Goal: Transaction & Acquisition: Purchase product/service

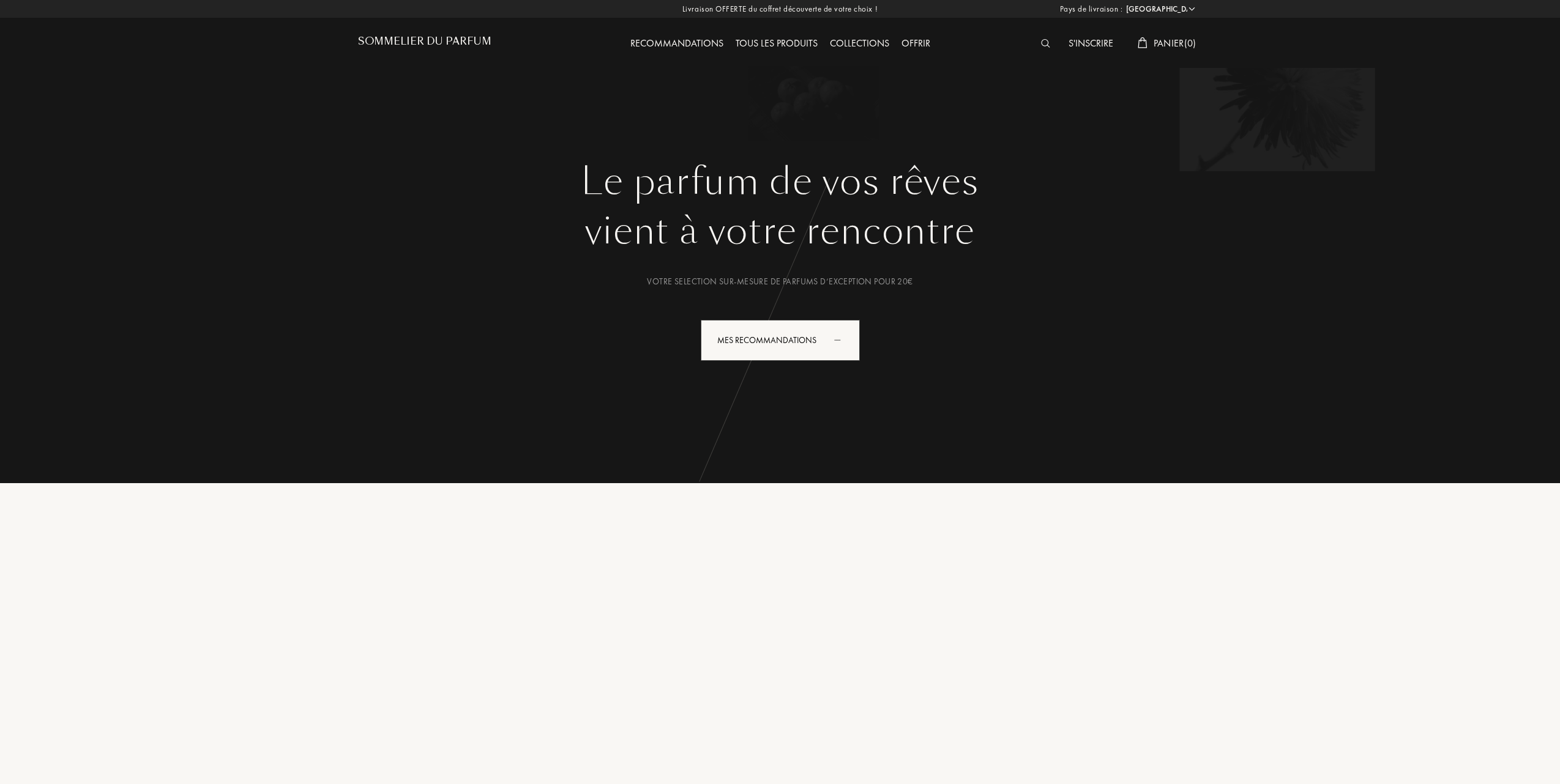
select select "FR"
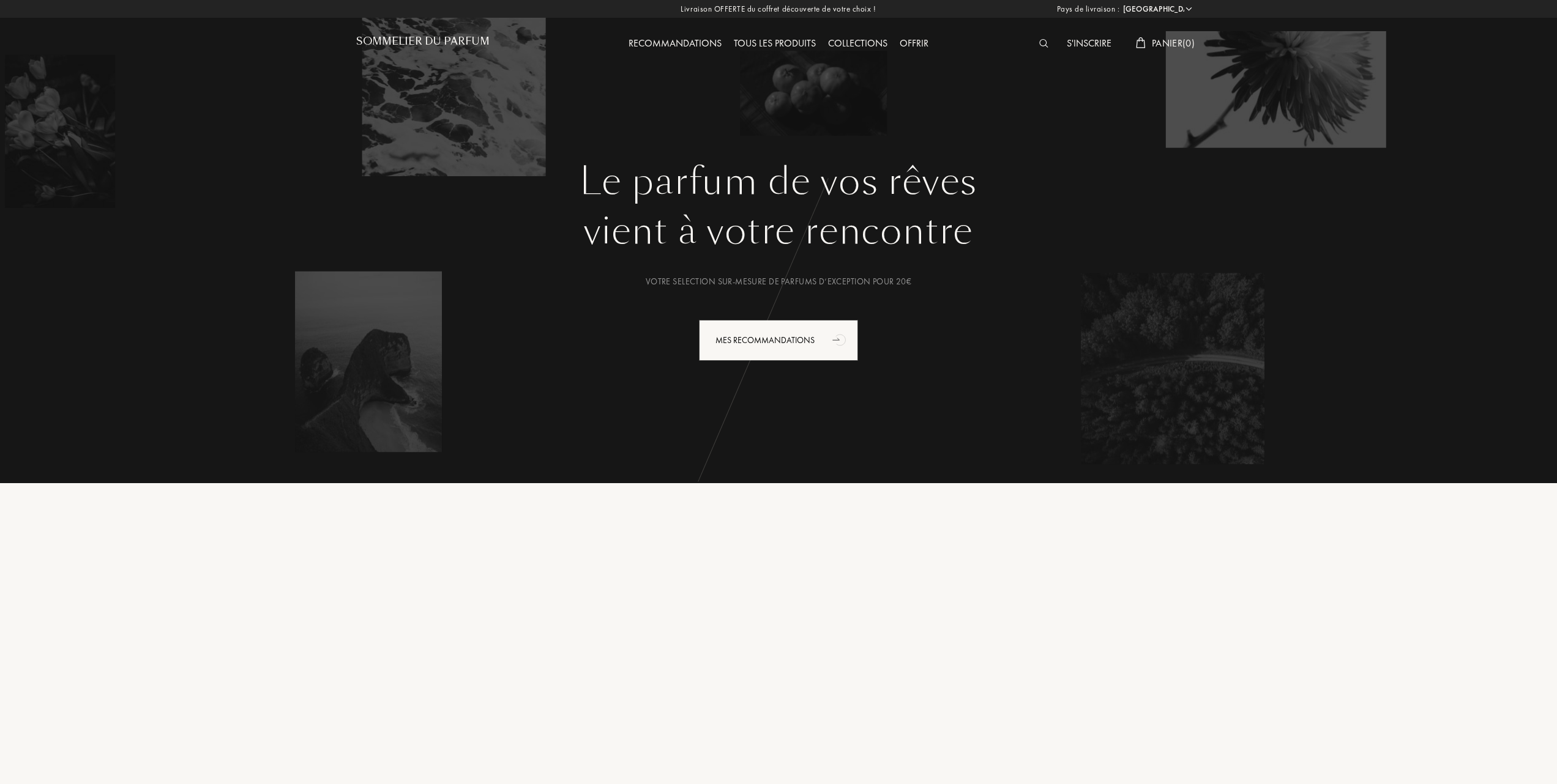
click at [794, 42] on div "Tous les produits" at bounding box center [775, 44] width 95 height 16
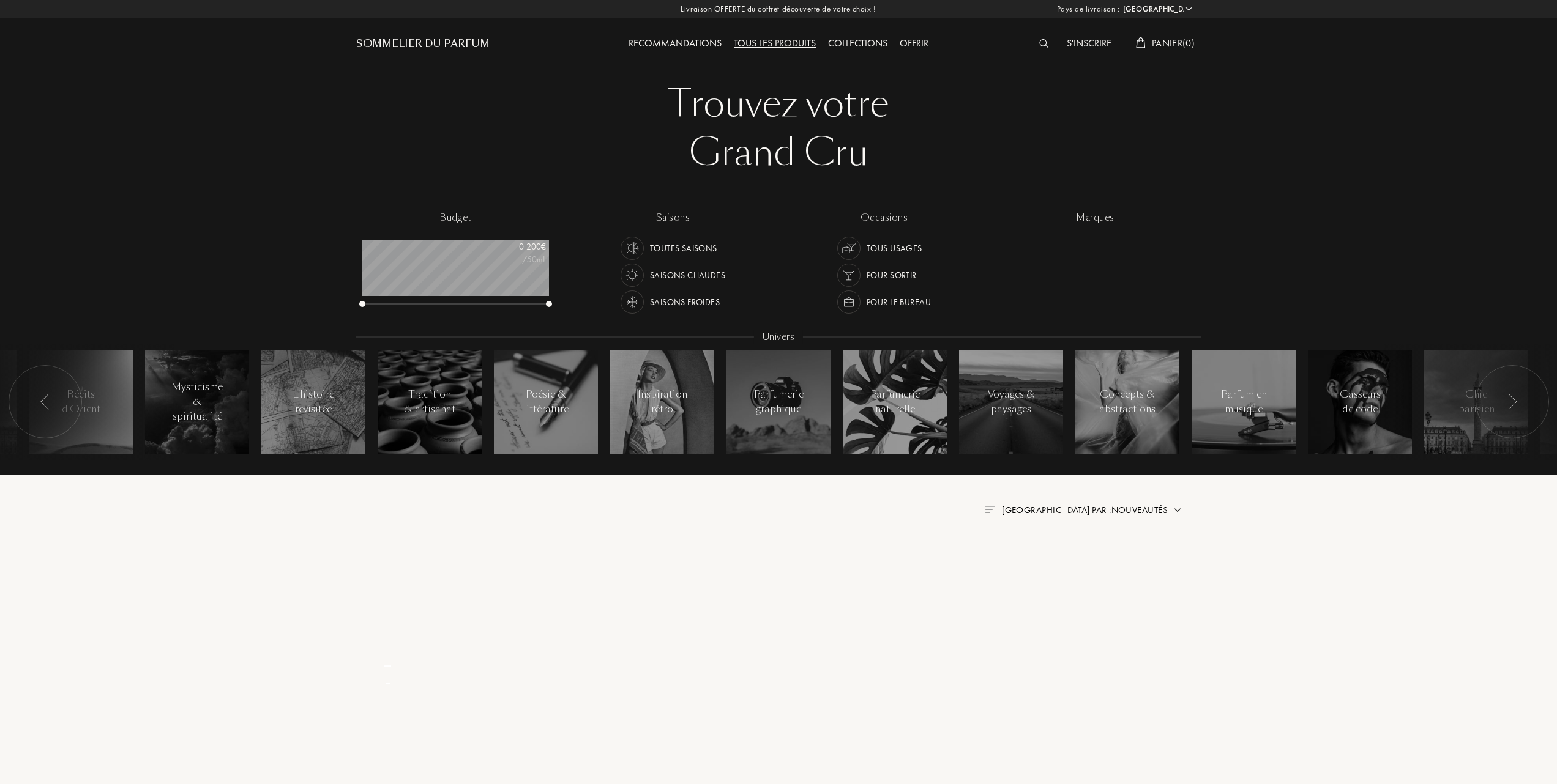
select select "FR"
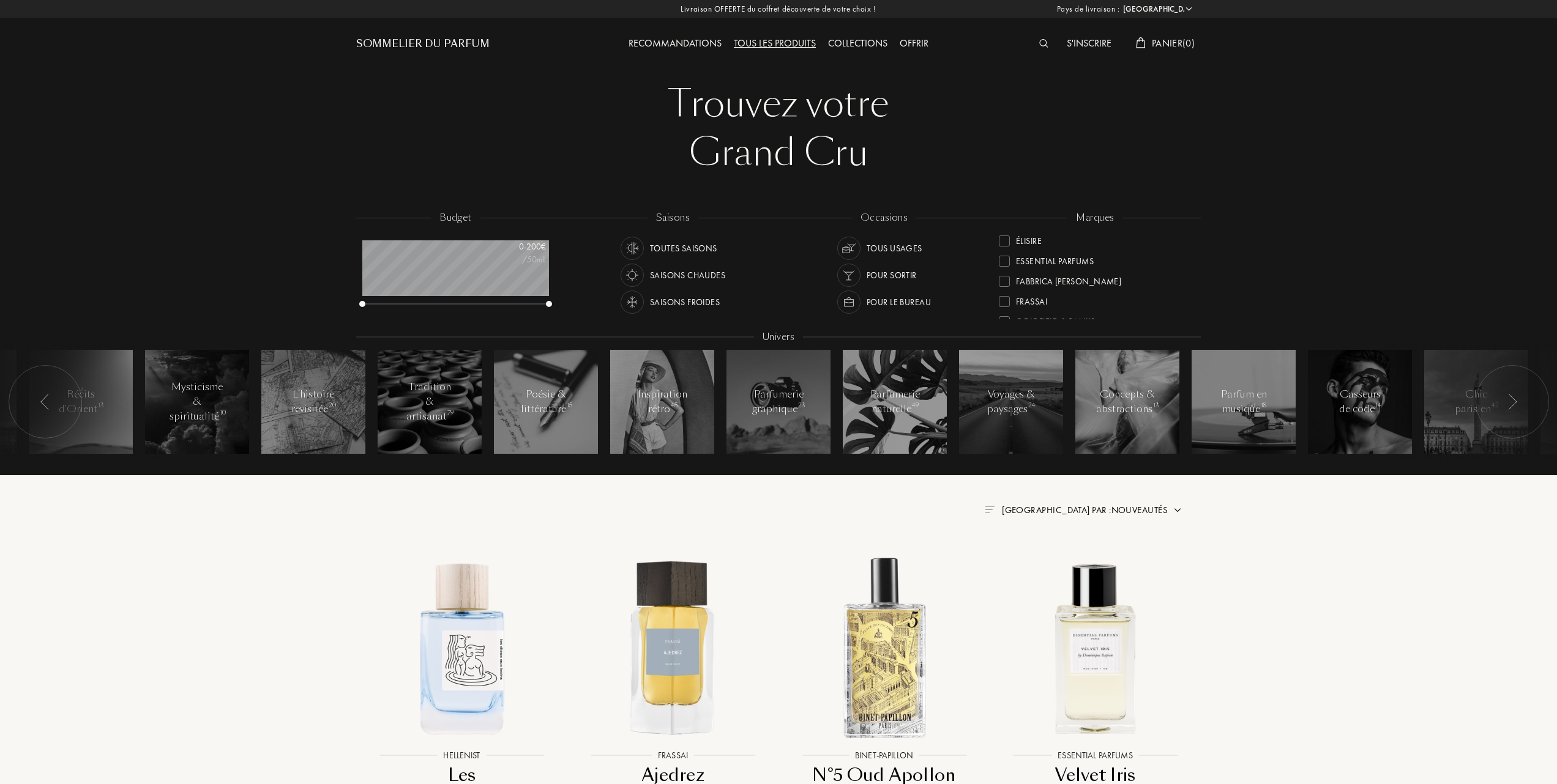
scroll to position [162, 0]
click at [1005, 281] on div at bounding box center [1004, 282] width 11 height 11
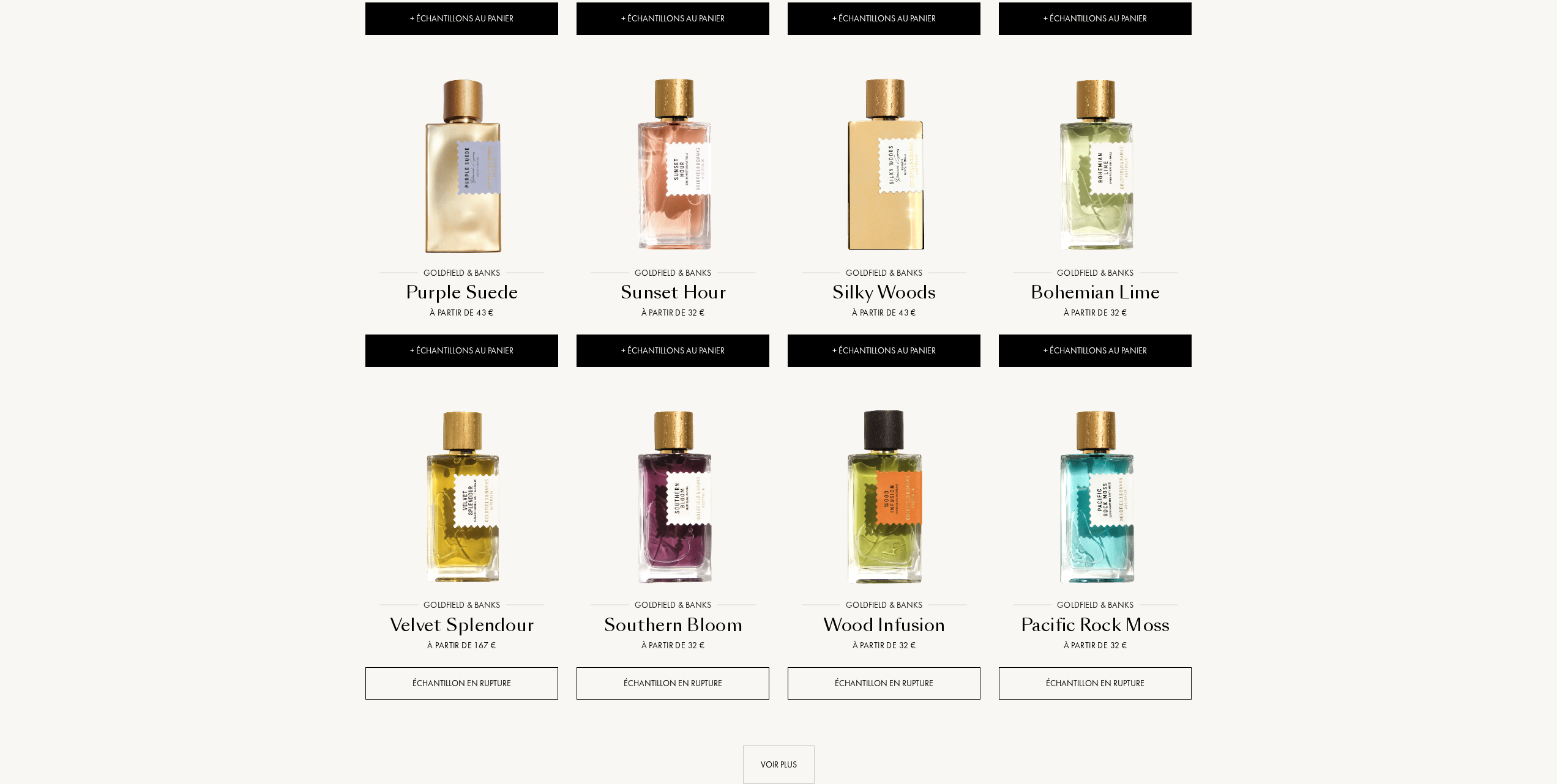
scroll to position [897, 0]
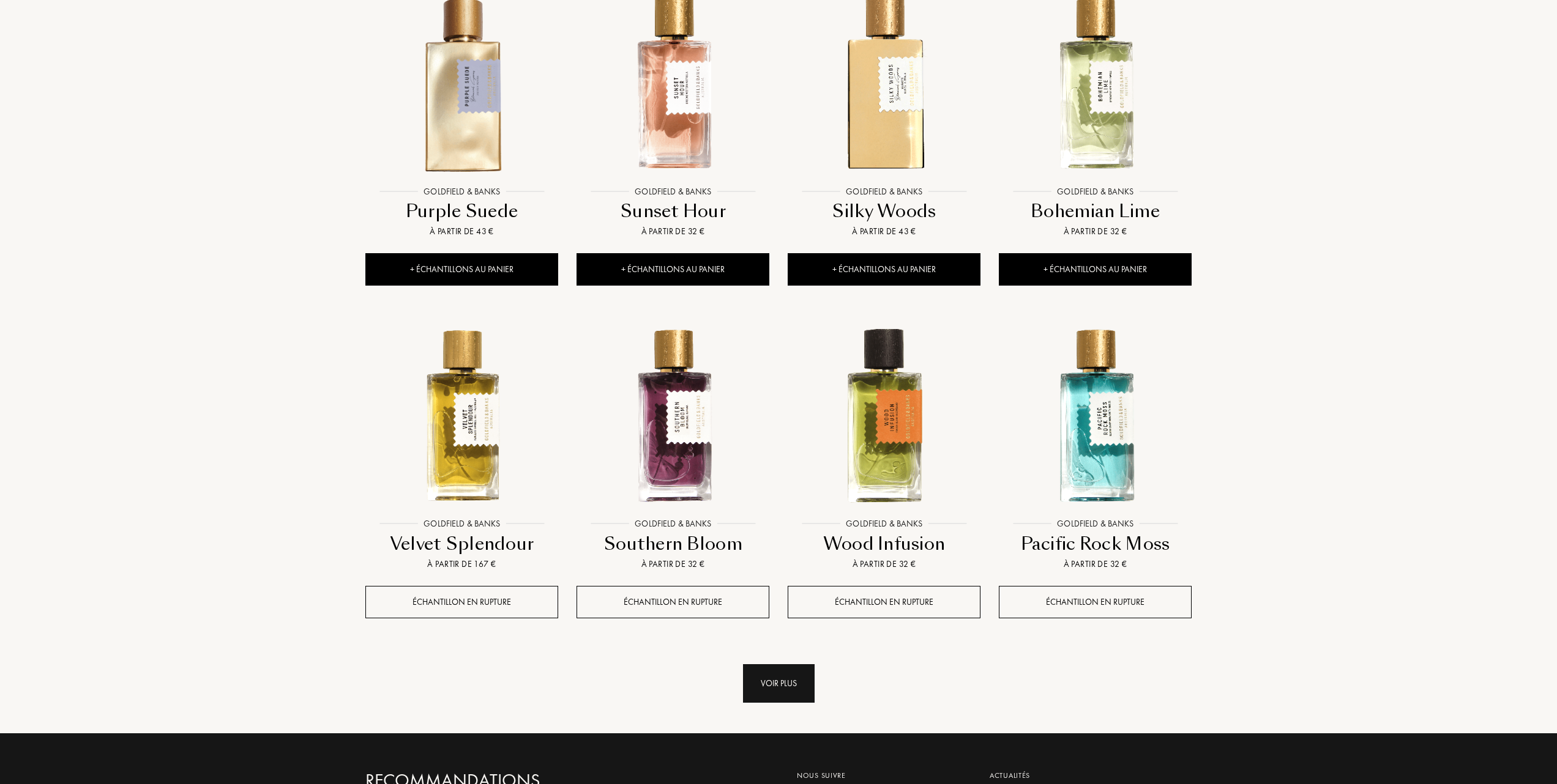
click at [787, 680] on div "Voir plus" at bounding box center [778, 684] width 72 height 38
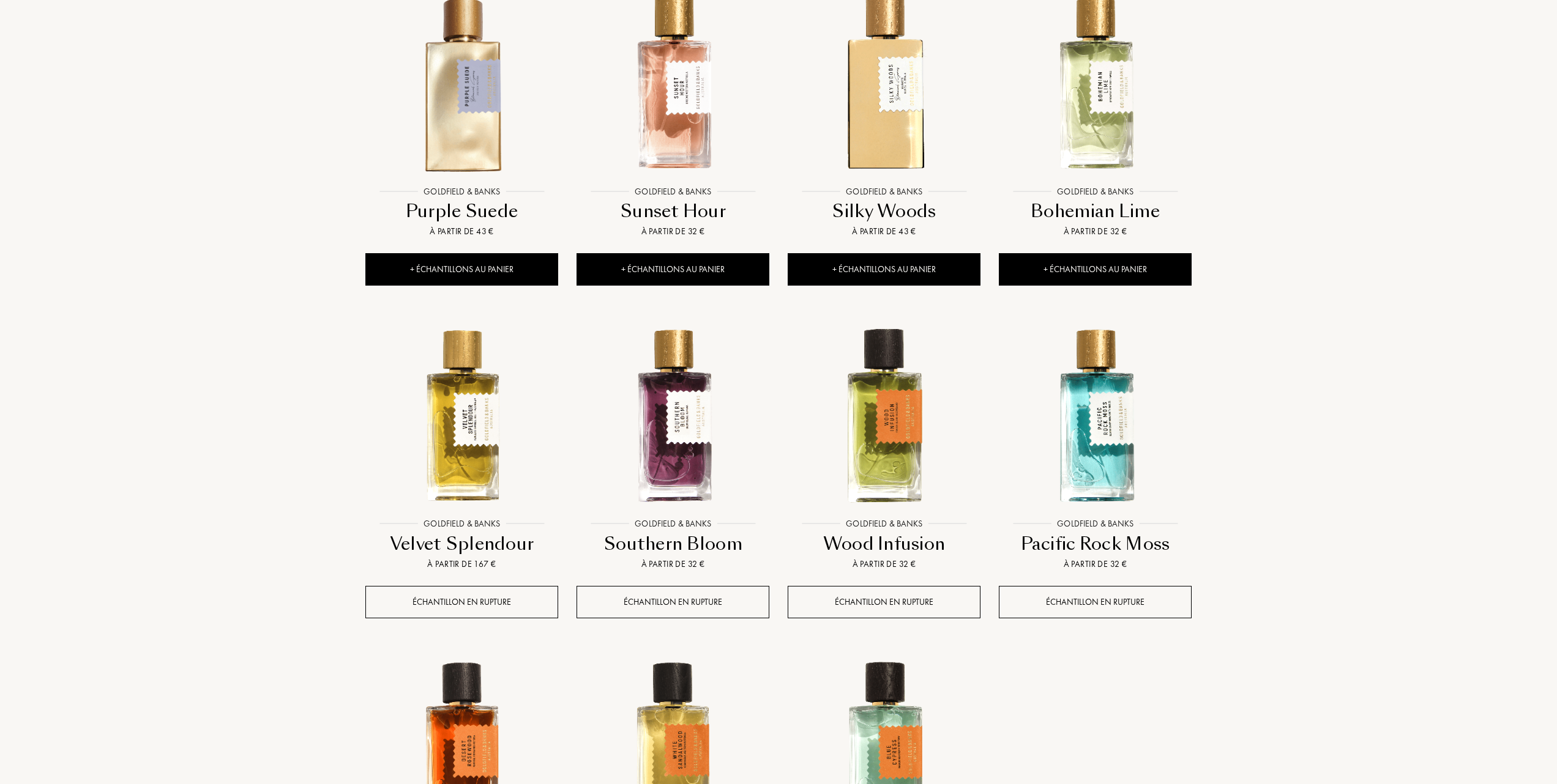
scroll to position [1060, 0]
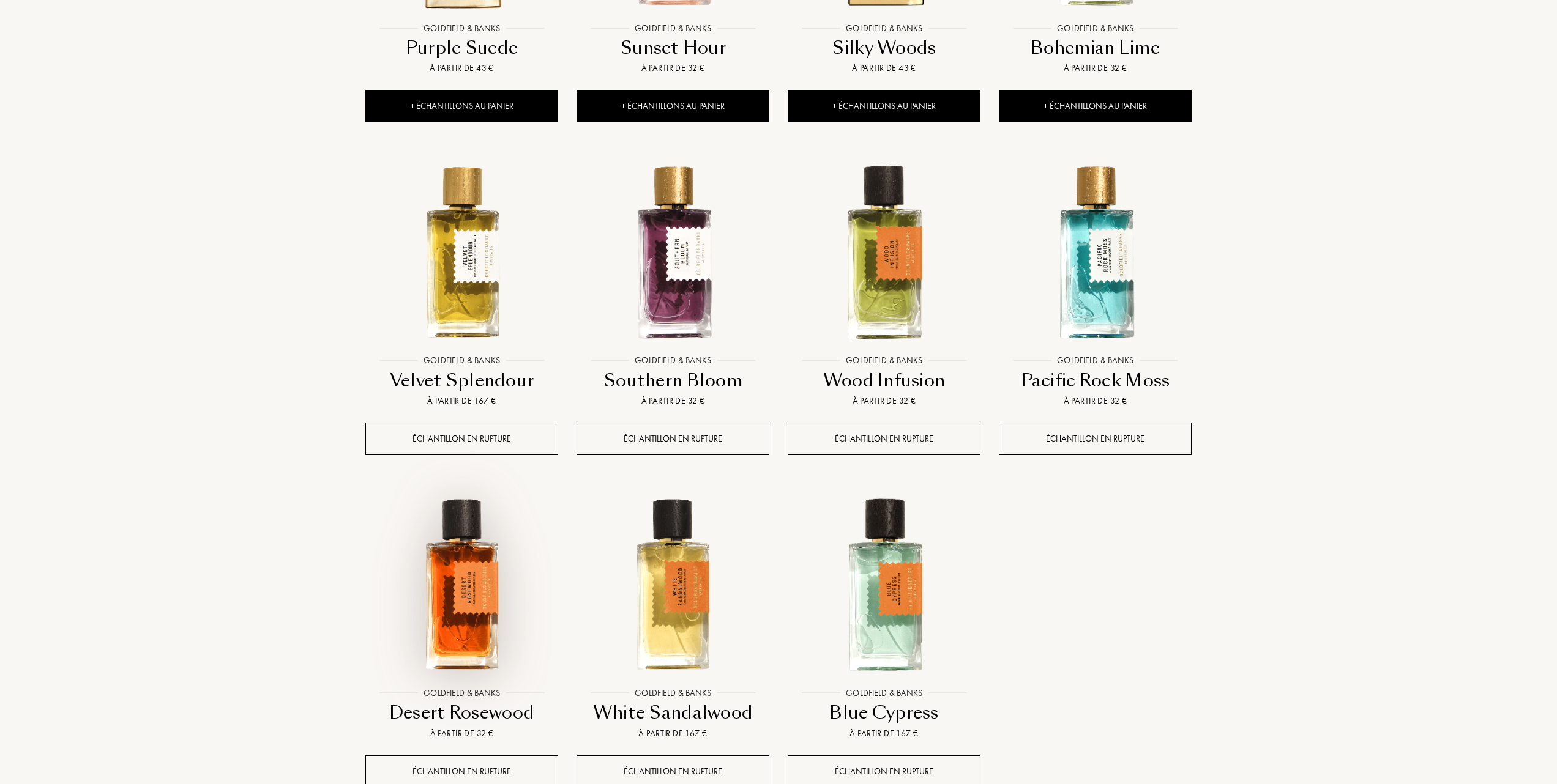
click at [461, 568] on img at bounding box center [462, 585] width 191 height 190
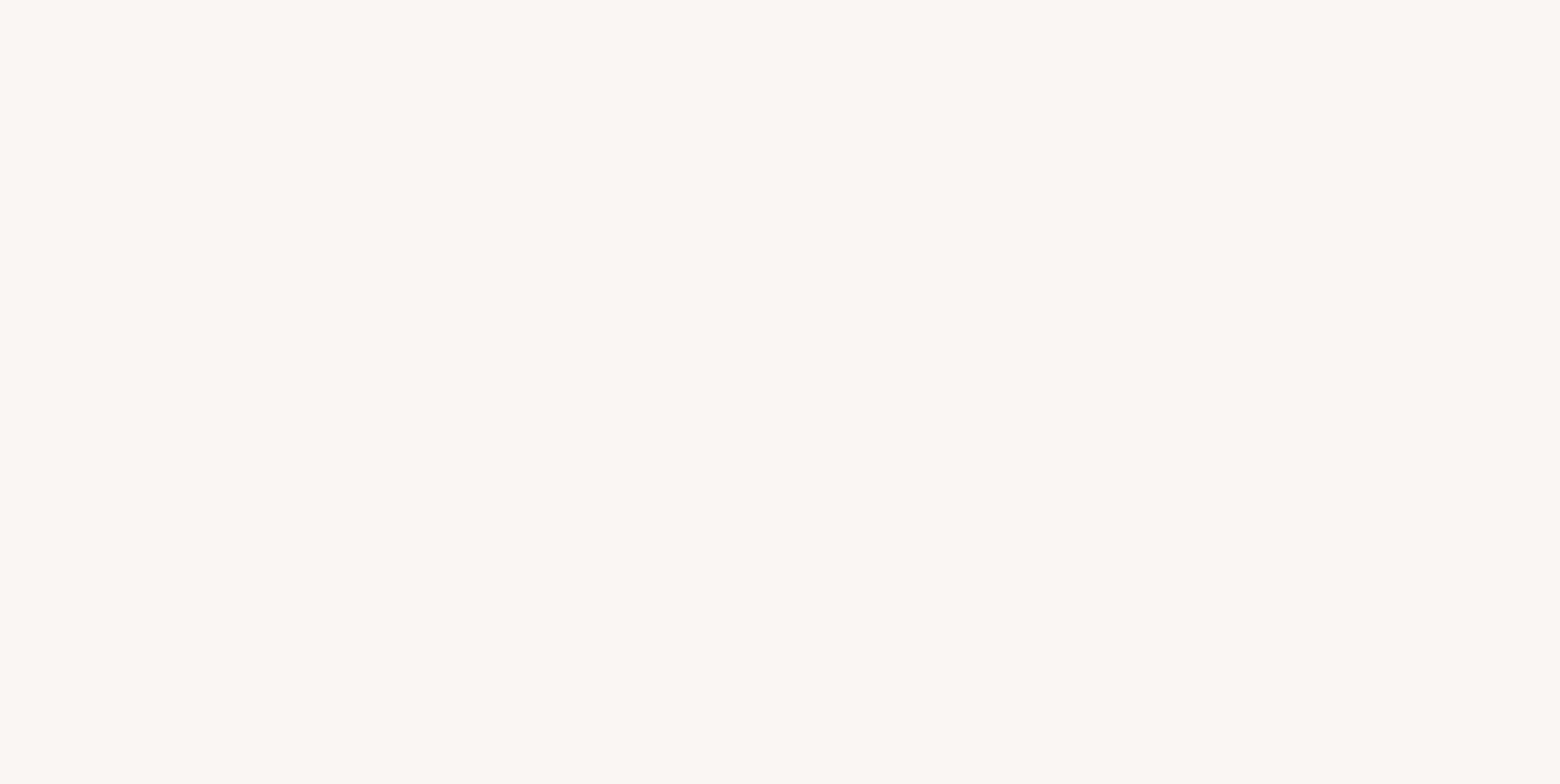
select select "FR"
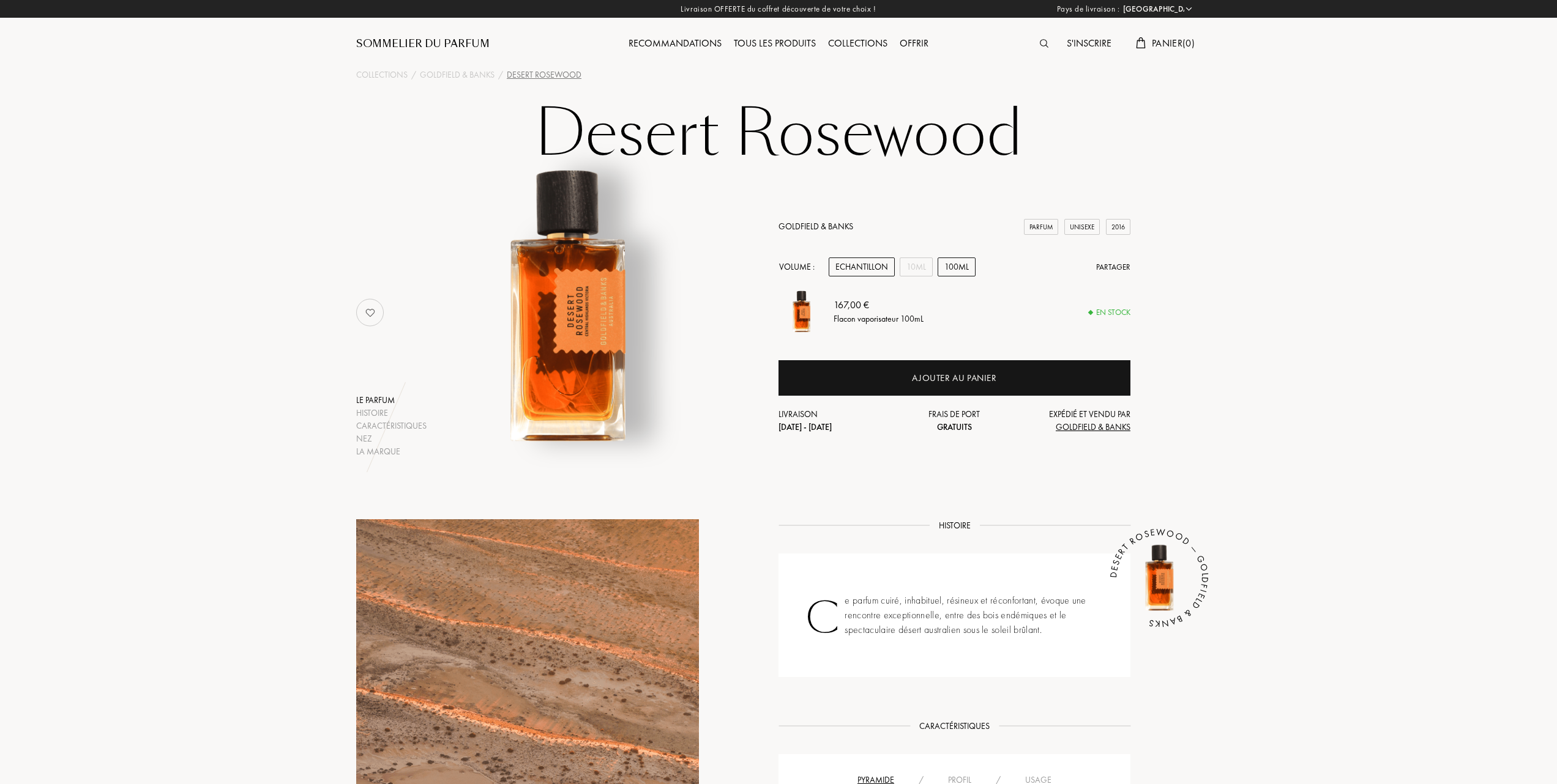
click at [850, 266] on div "Echantillon" at bounding box center [861, 267] width 66 height 19
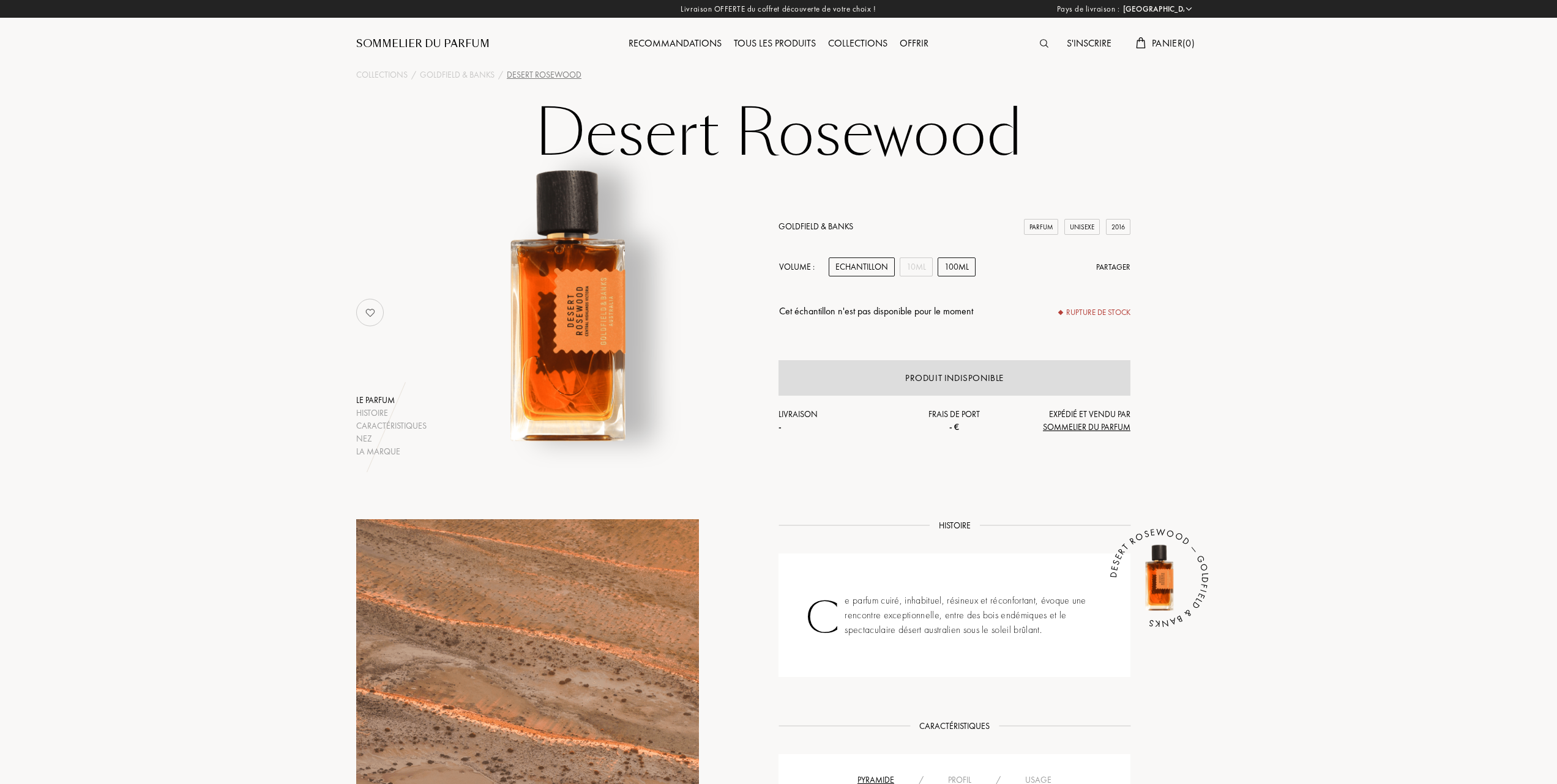
click at [957, 263] on div "100mL" at bounding box center [957, 267] width 38 height 19
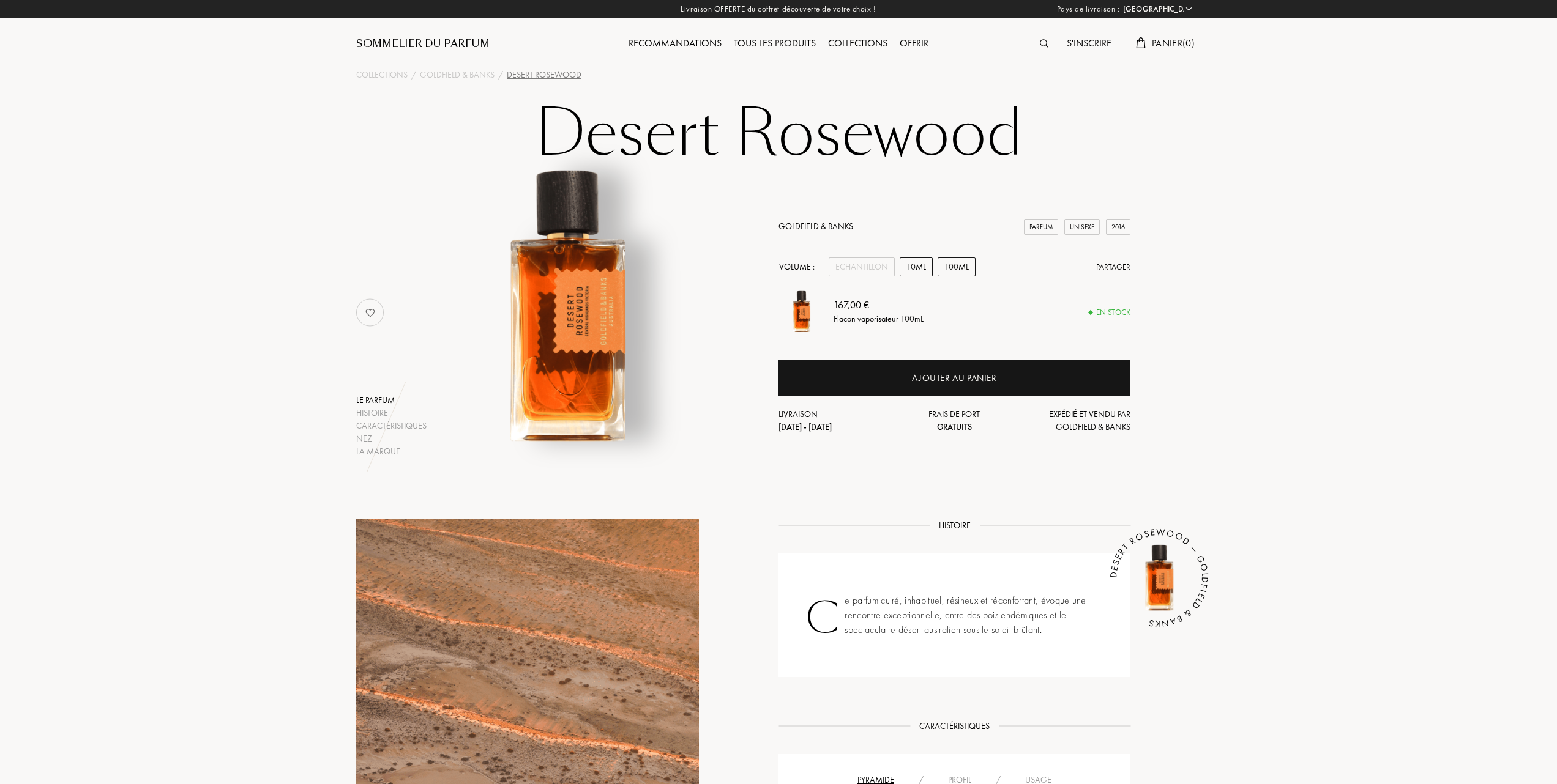
click at [918, 263] on div "10mL" at bounding box center [916, 267] width 33 height 19
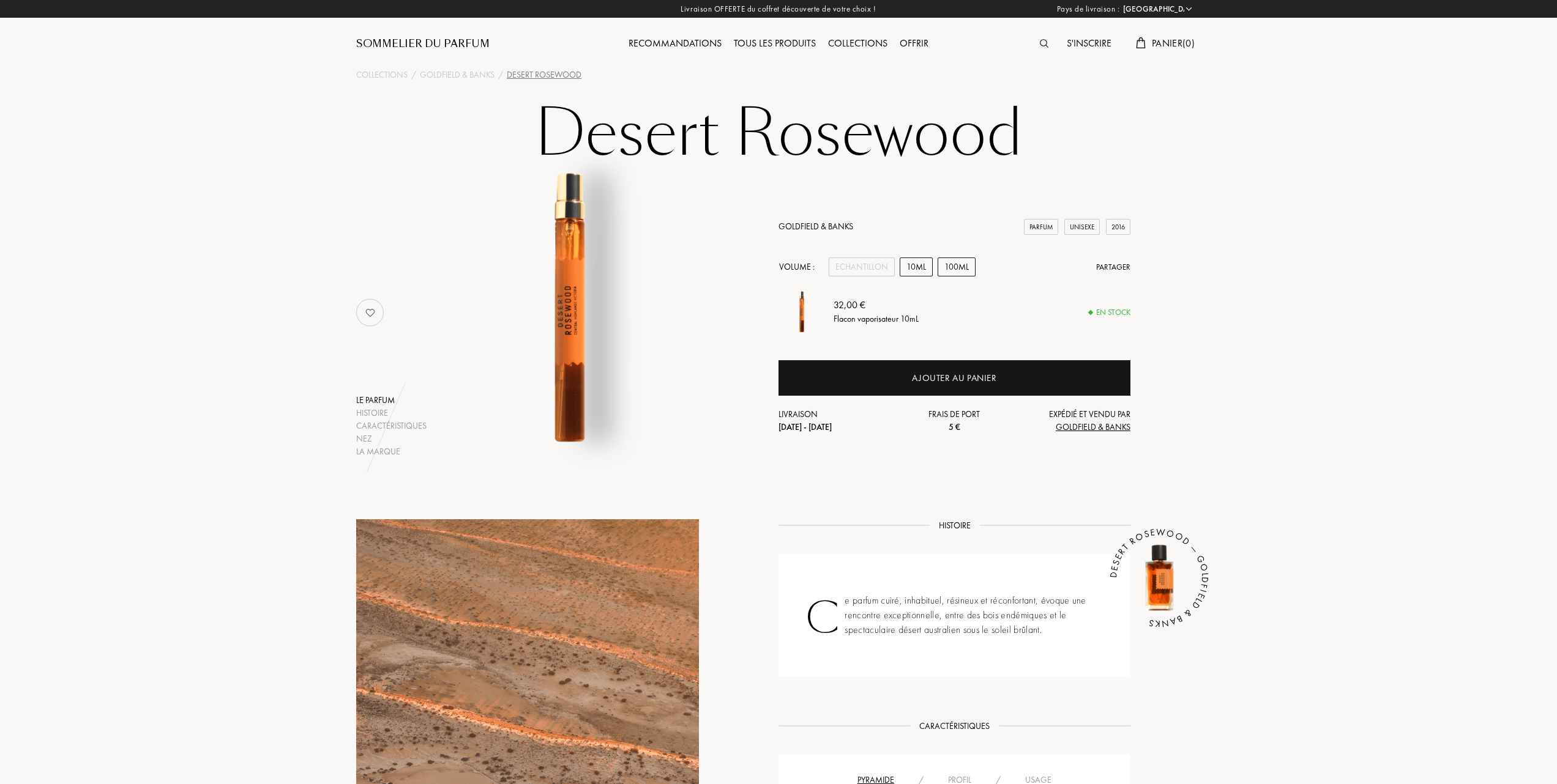
click at [958, 263] on div "100mL" at bounding box center [957, 267] width 38 height 19
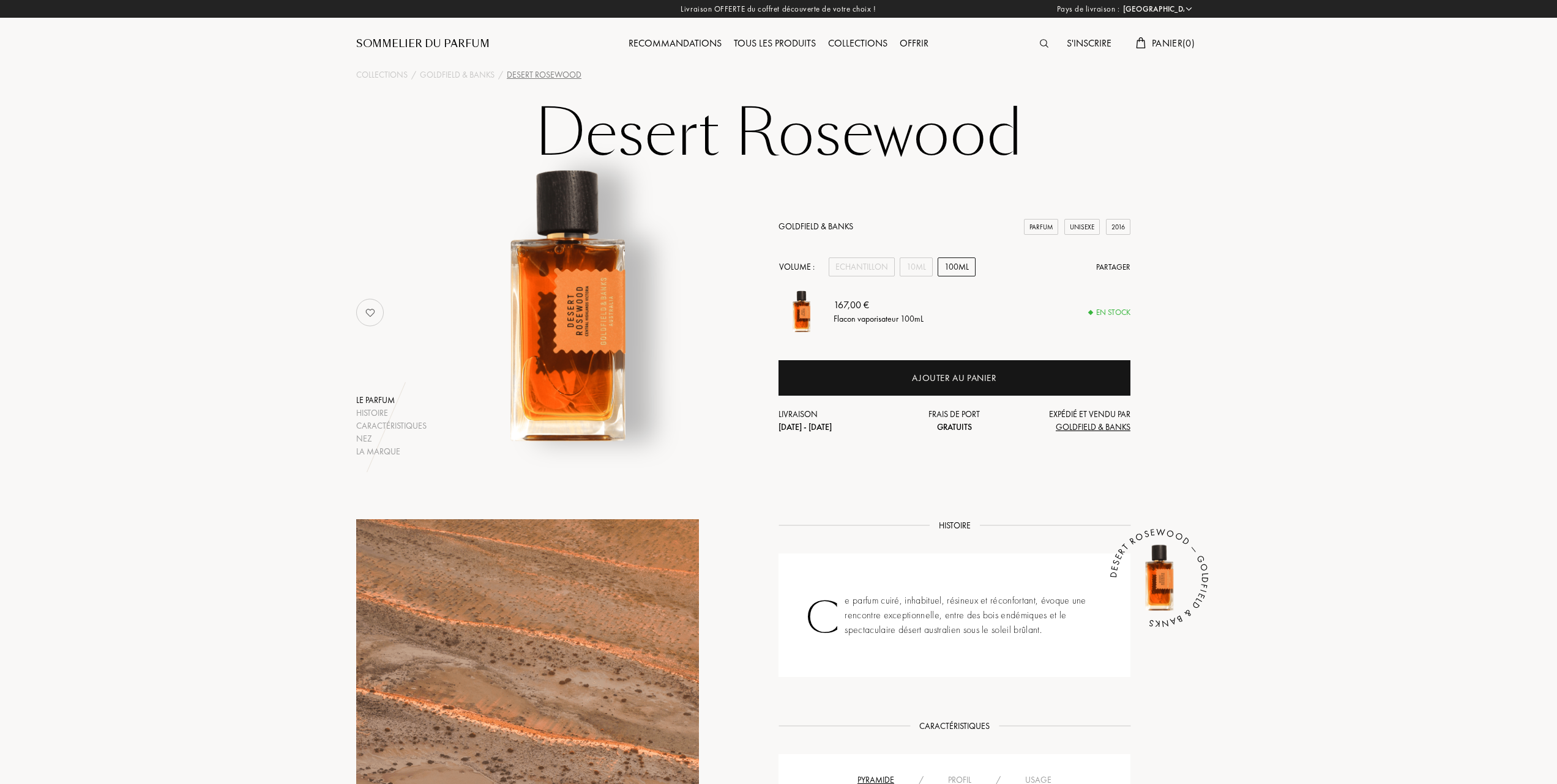
click at [567, 345] on img at bounding box center [568, 306] width 303 height 303
click at [797, 221] on link "Goldfield & Banks" at bounding box center [815, 226] width 75 height 11
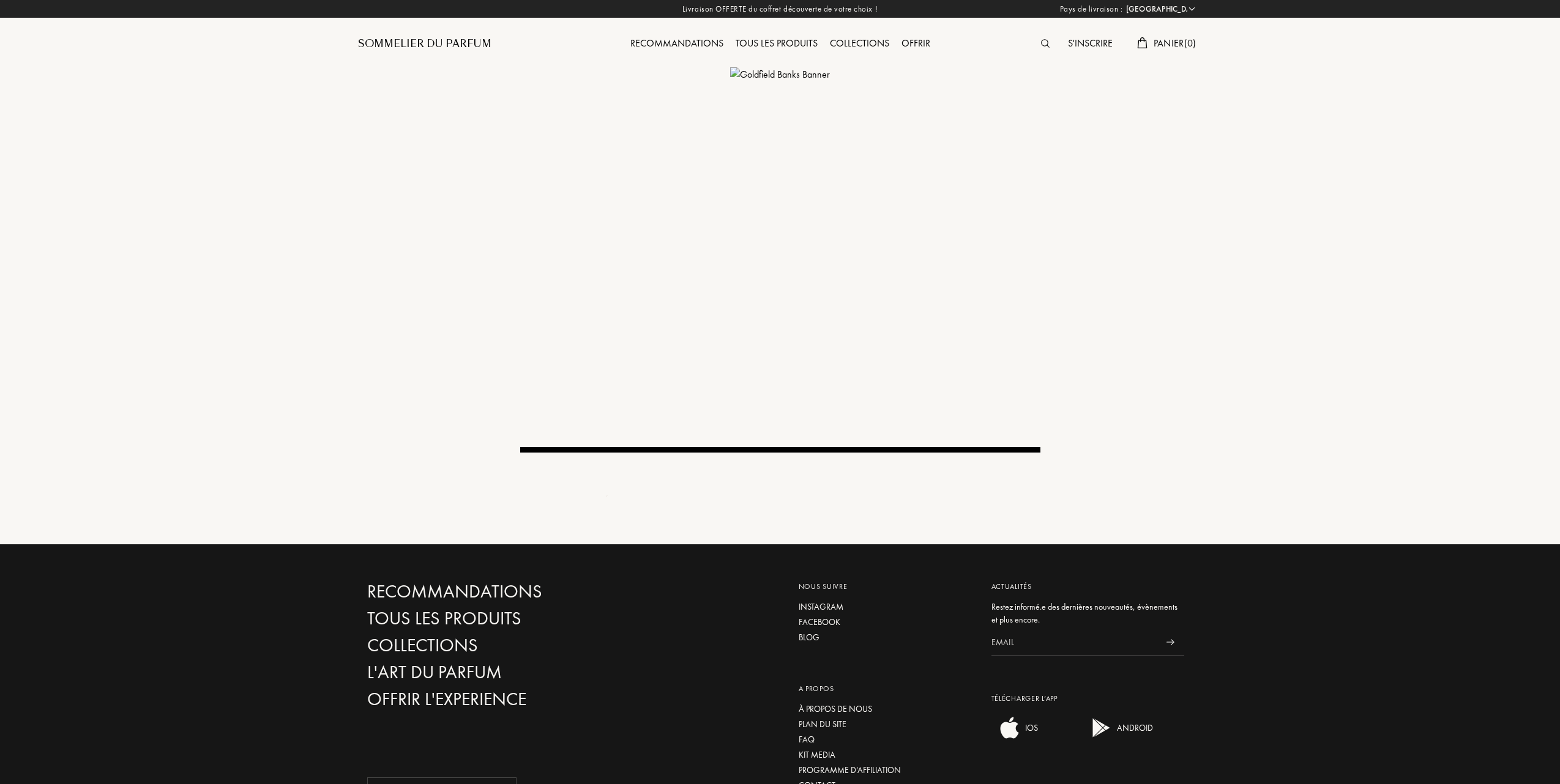
select select "FR"
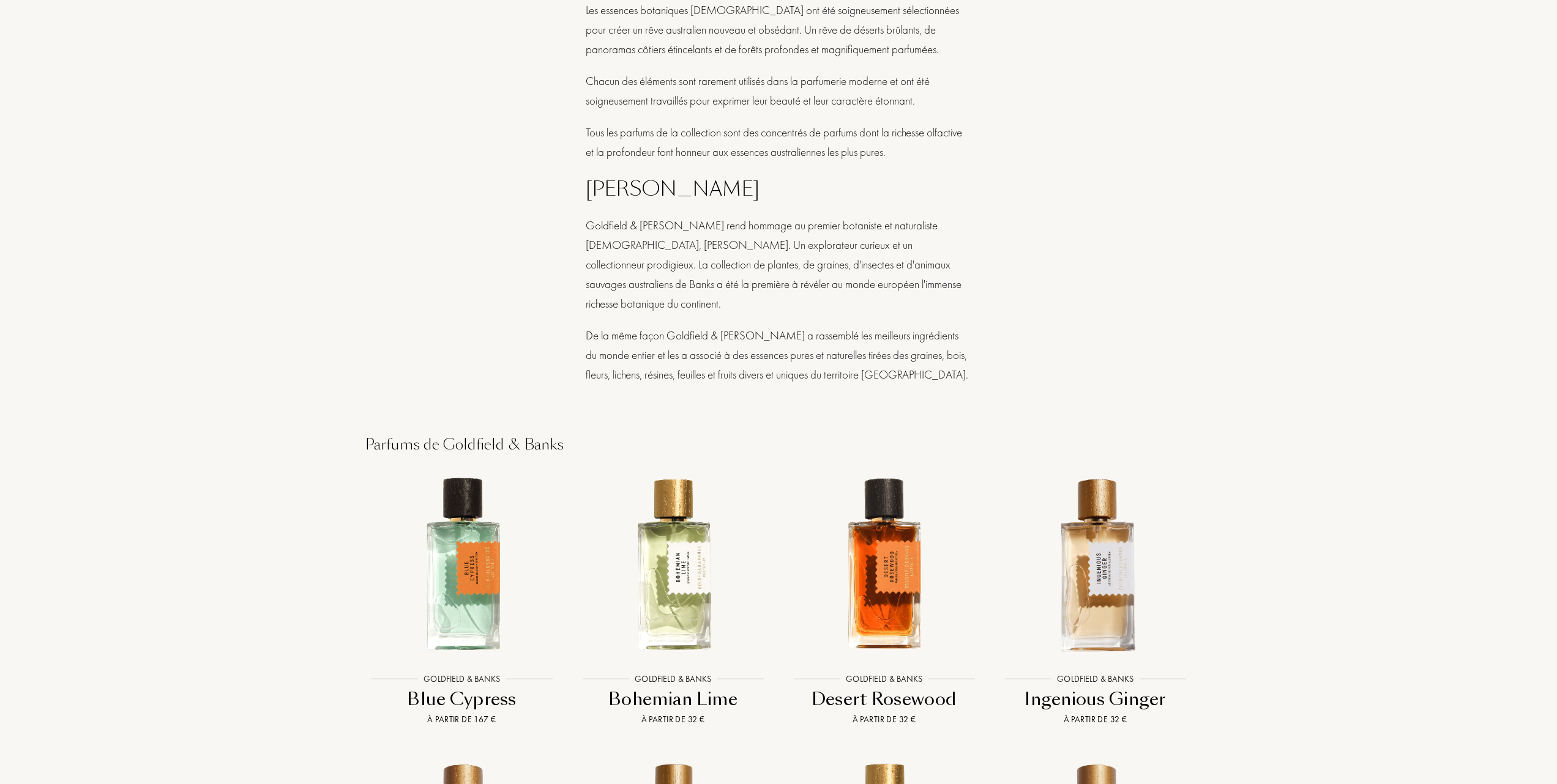
scroll to position [816, 0]
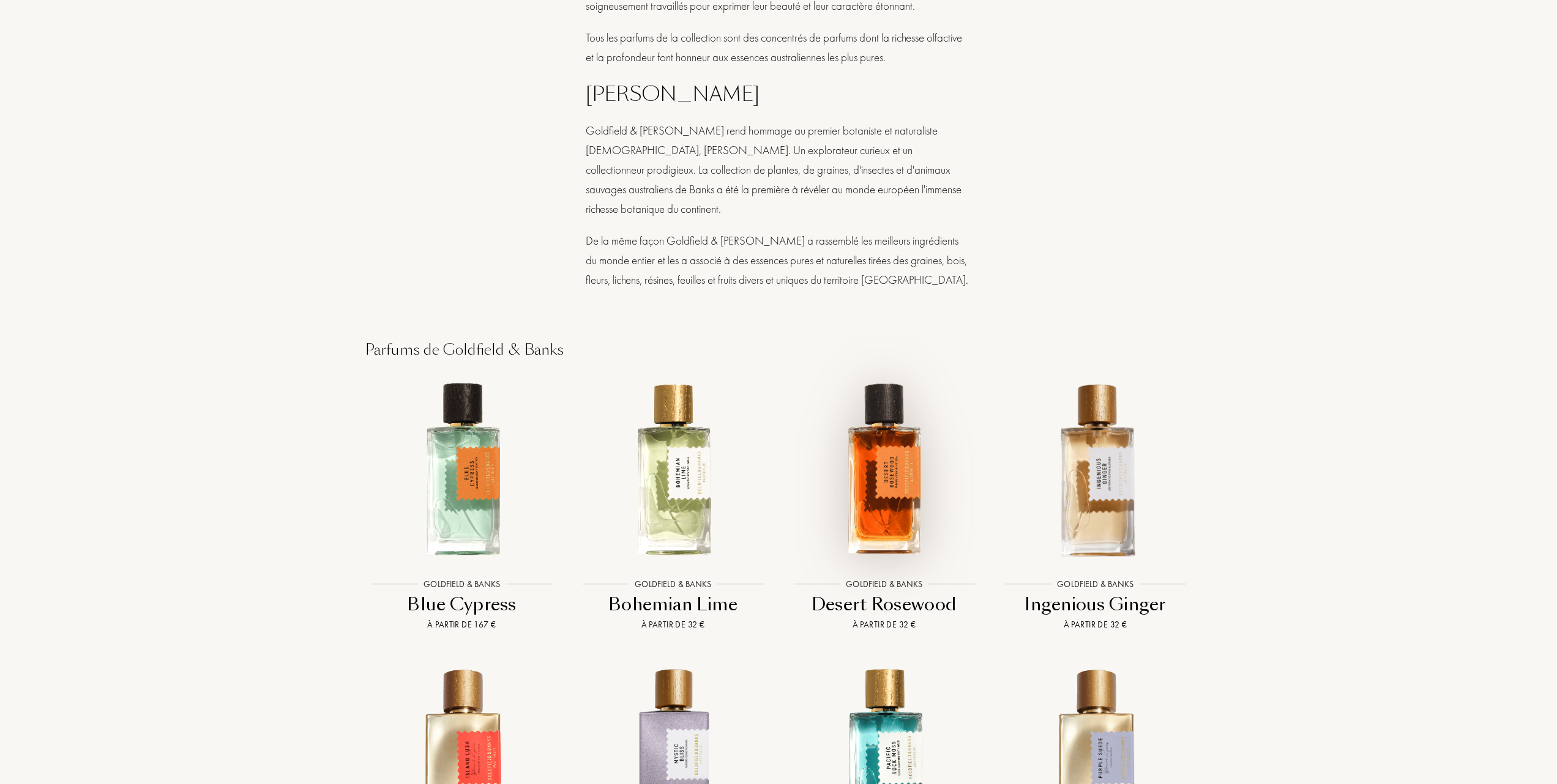
click at [877, 450] on img at bounding box center [884, 470] width 191 height 190
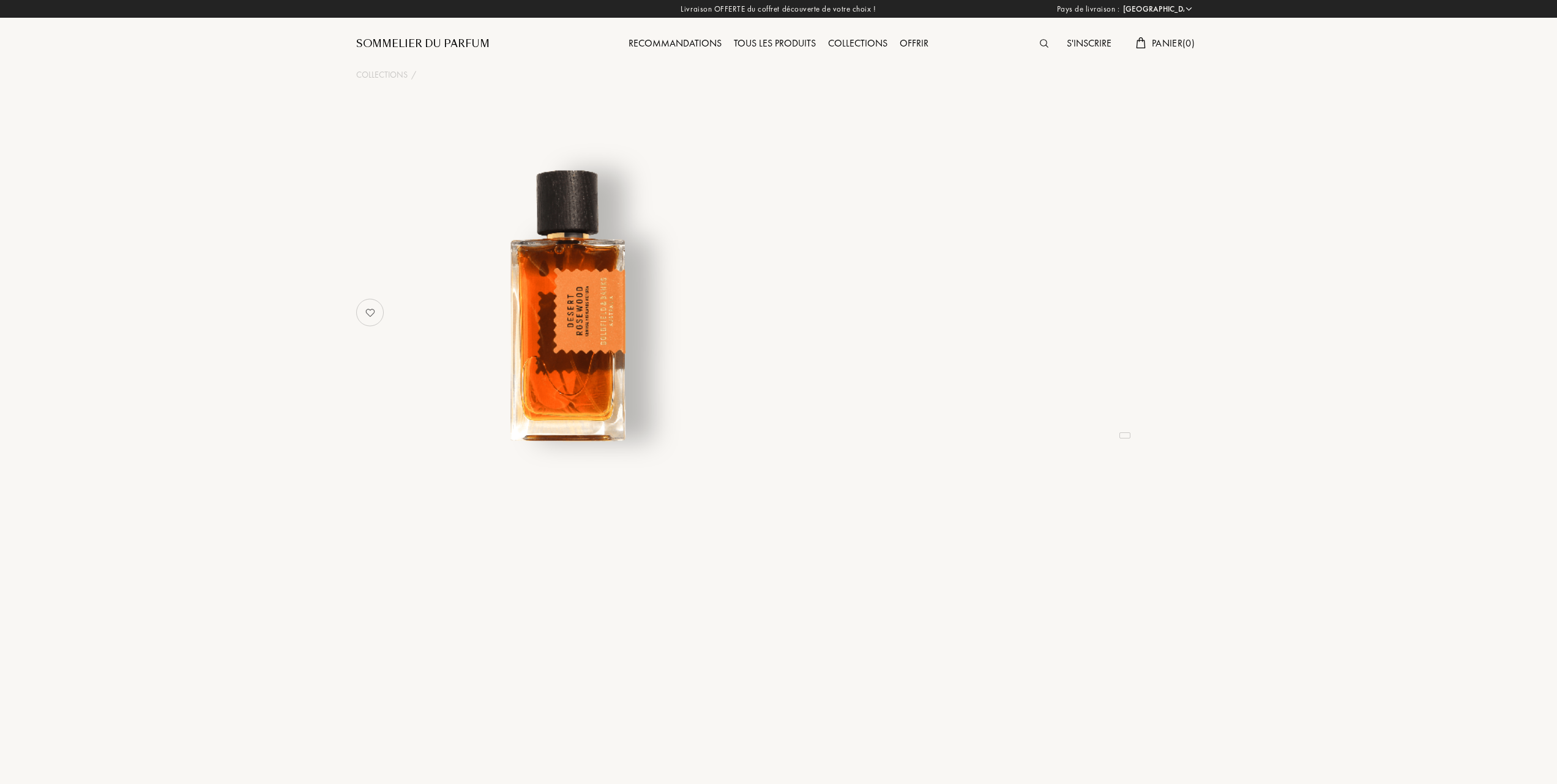
select select "FR"
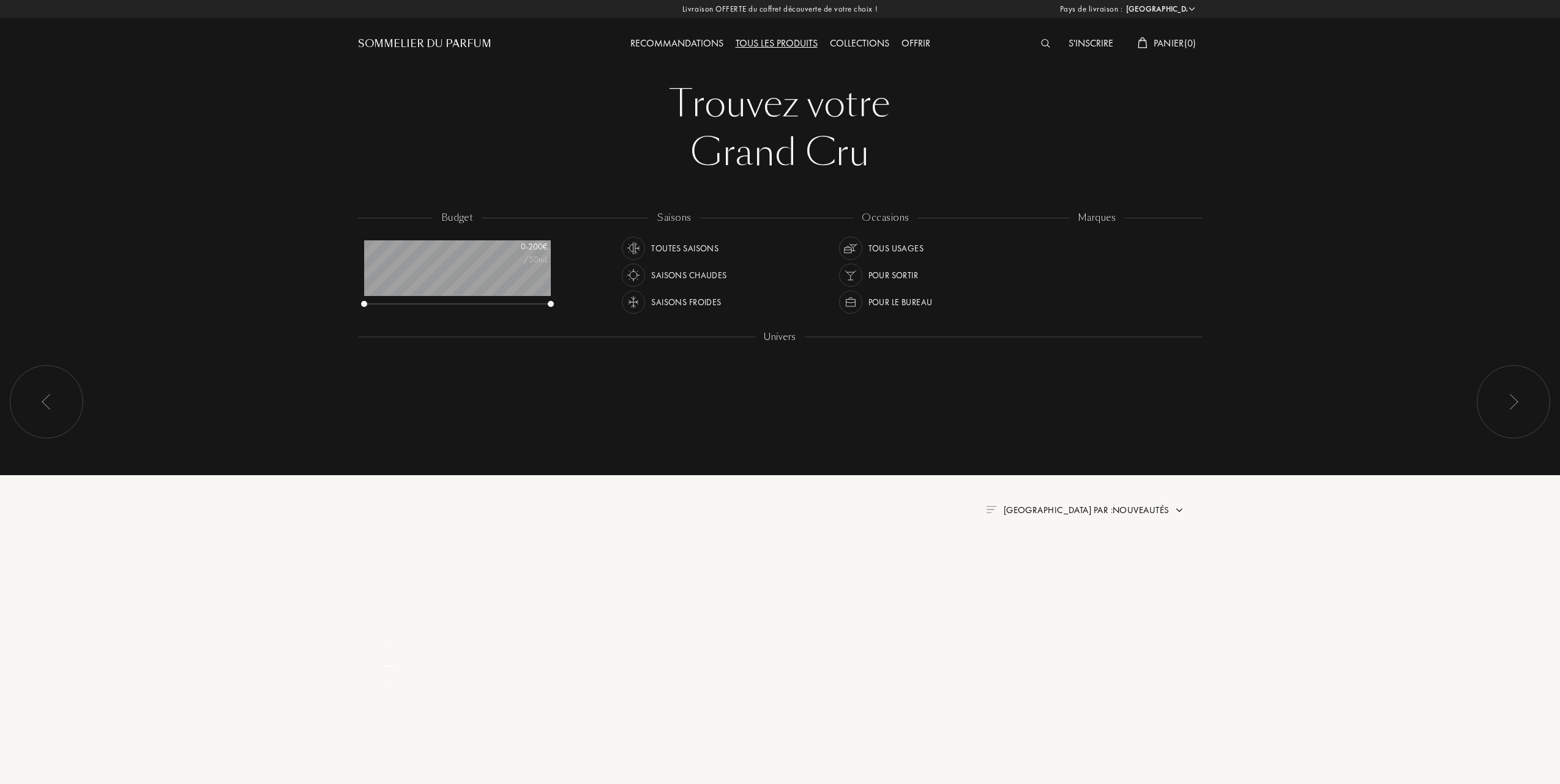
select select "FR"
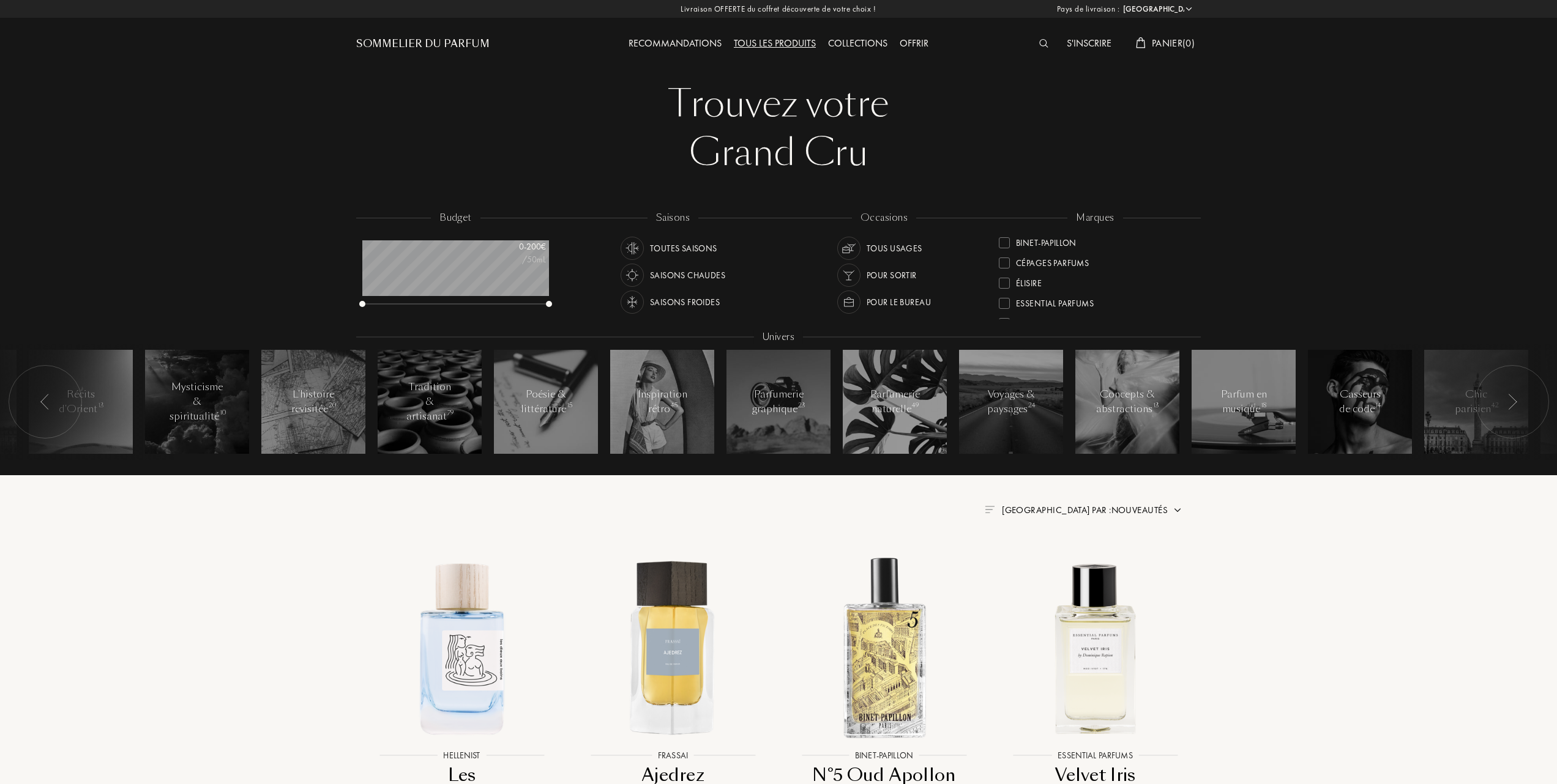
scroll to position [162, 0]
click at [1004, 278] on div at bounding box center [1004, 282] width 11 height 11
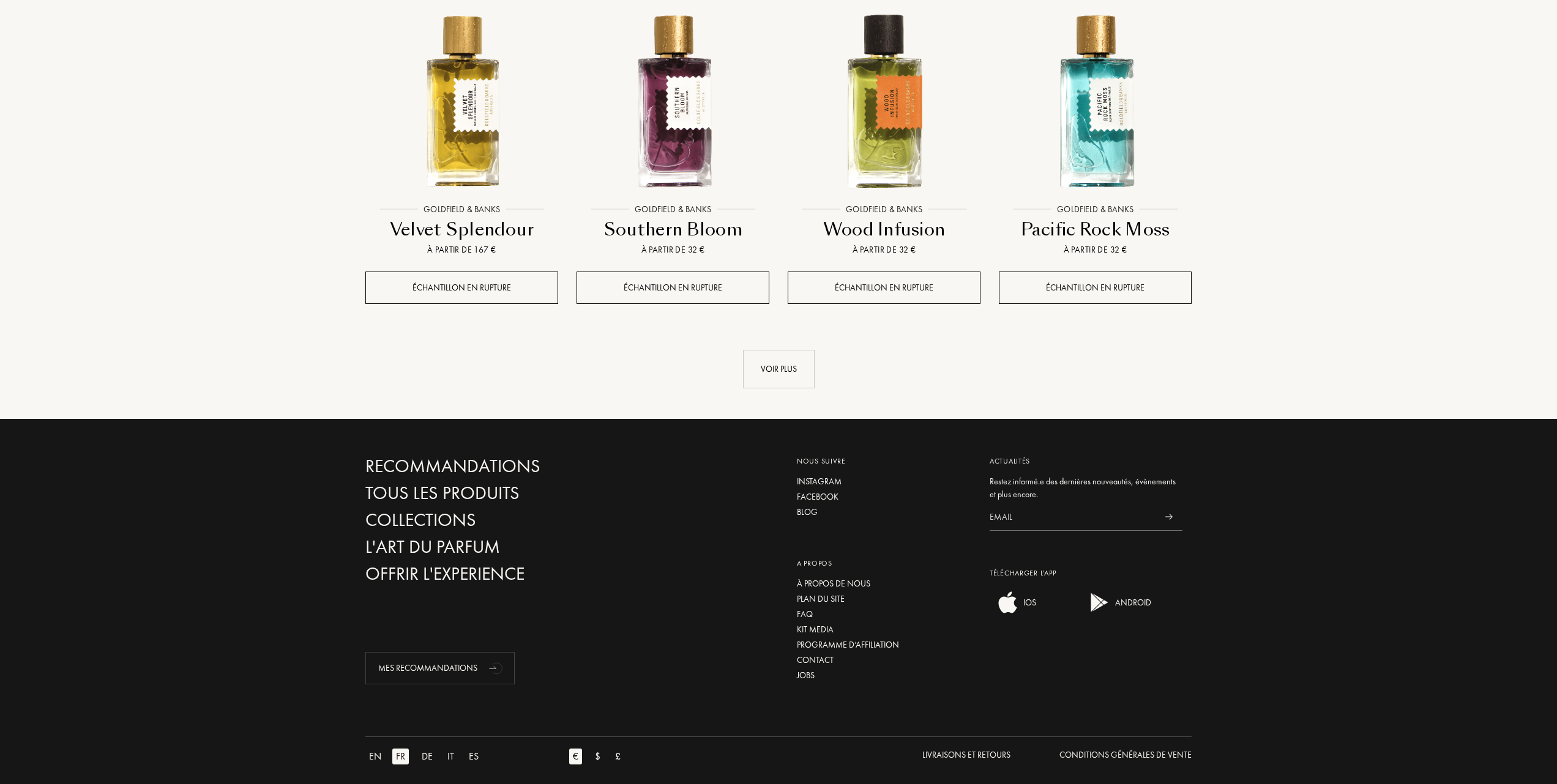
scroll to position [1223, 0]
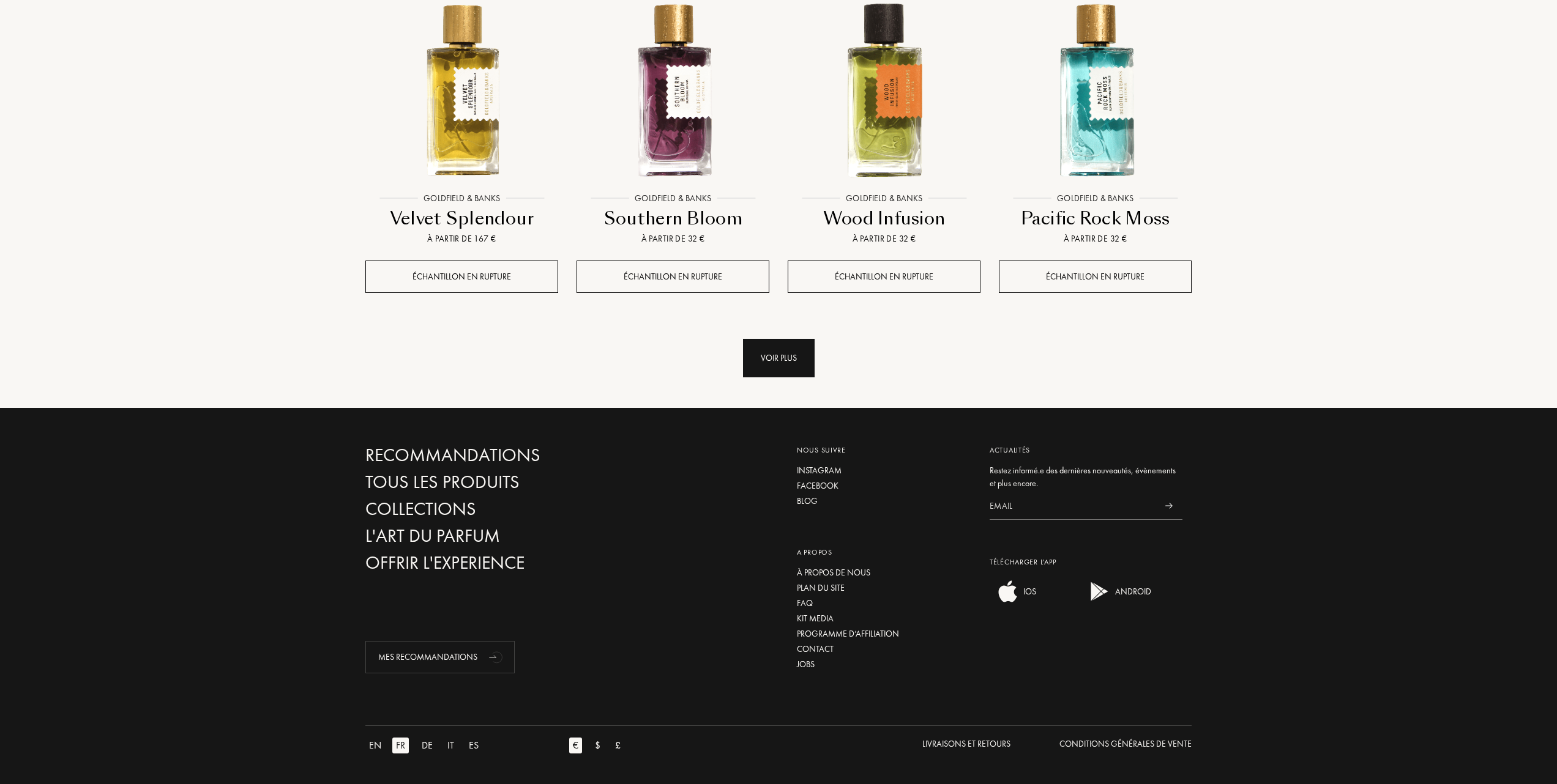
click at [789, 350] on div "Voir plus" at bounding box center [778, 358] width 72 height 38
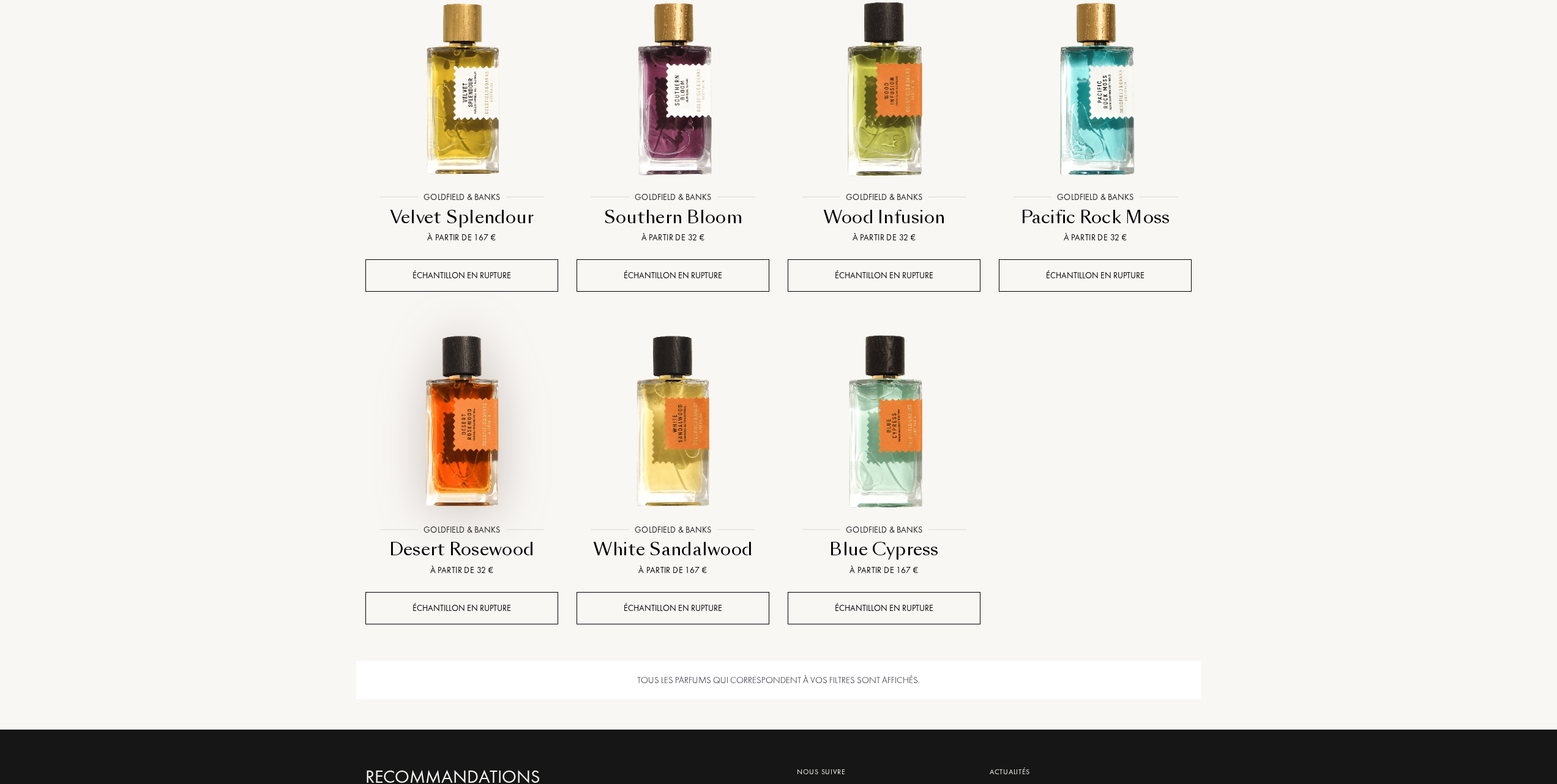
click at [445, 434] on img at bounding box center [462, 422] width 191 height 190
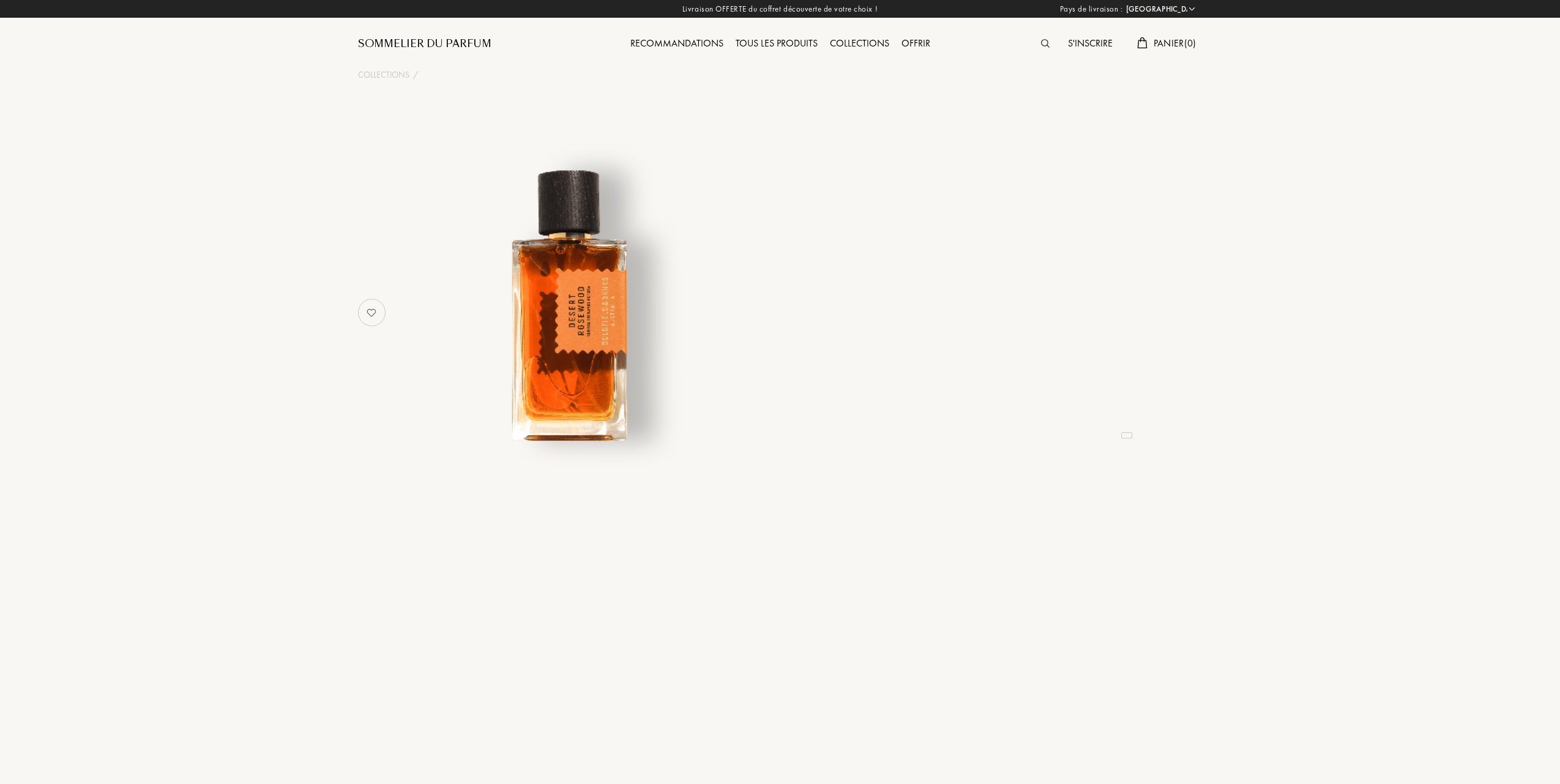
select select "FR"
